Goal: Task Accomplishment & Management: Complete application form

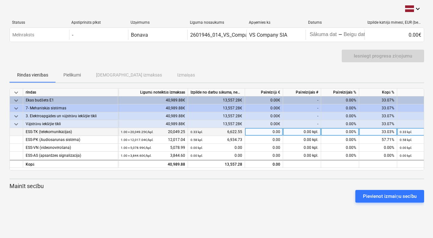
click at [264, 131] on div "0.00" at bounding box center [264, 132] width 38 height 8
click at [255, 133] on input at bounding box center [264, 132] width 38 height 8
type input "1472.85"
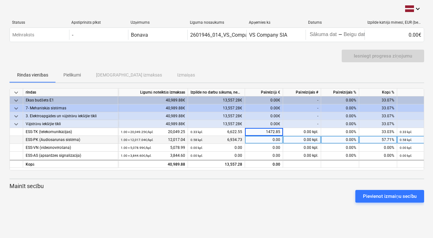
click at [265, 141] on div "0.00" at bounding box center [264, 140] width 38 height 8
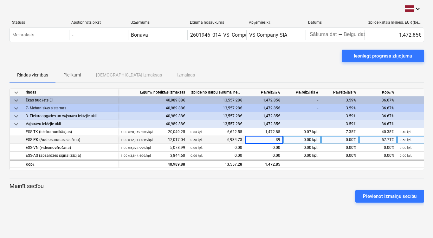
type input "399"
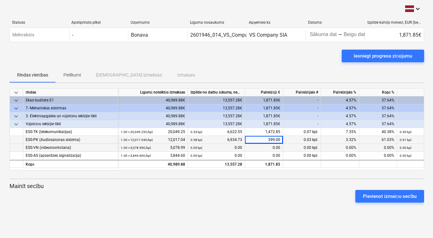
click at [271, 146] on div "0.00" at bounding box center [264, 148] width 38 height 8
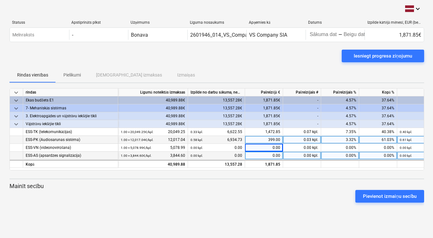
click at [261, 156] on div "0.00" at bounding box center [264, 156] width 38 height 8
type input "574.83"
click at [252, 191] on div "Pievienot izmaiņu secību" at bounding box center [216, 197] width 419 height 18
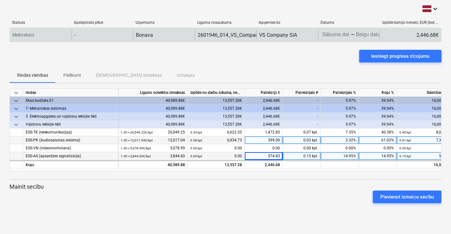
click at [349, 37] on body "keyboard_arrow_down Statuss Apstiprināts plkst Uzņēmums Līguma nosaukums Apņemi…" at bounding box center [225, 117] width 451 height 234
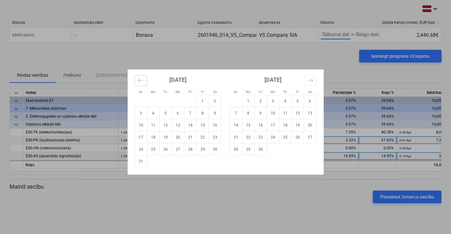
click at [143, 80] on icon "Move backward to switch to the previous month." at bounding box center [141, 80] width 6 height 6
click at [202, 138] on td "25" at bounding box center [202, 137] width 12 height 12
type input "[DATE]"
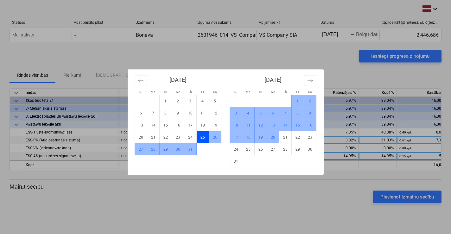
click at [274, 137] on td "20" at bounding box center [273, 137] width 12 height 12
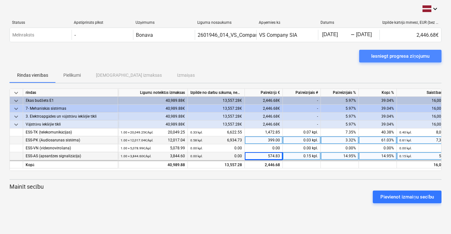
click at [383, 58] on div "Iesniegt progresa ziņojumu" at bounding box center [400, 56] width 58 height 8
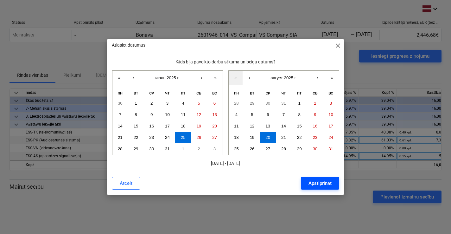
click at [311, 184] on div "Apstiprināt" at bounding box center [319, 183] width 23 height 8
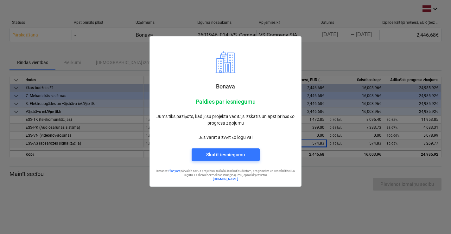
click at [354, 206] on div at bounding box center [225, 117] width 451 height 234
